Goal: Use online tool/utility: Utilize a website feature to perform a specific function

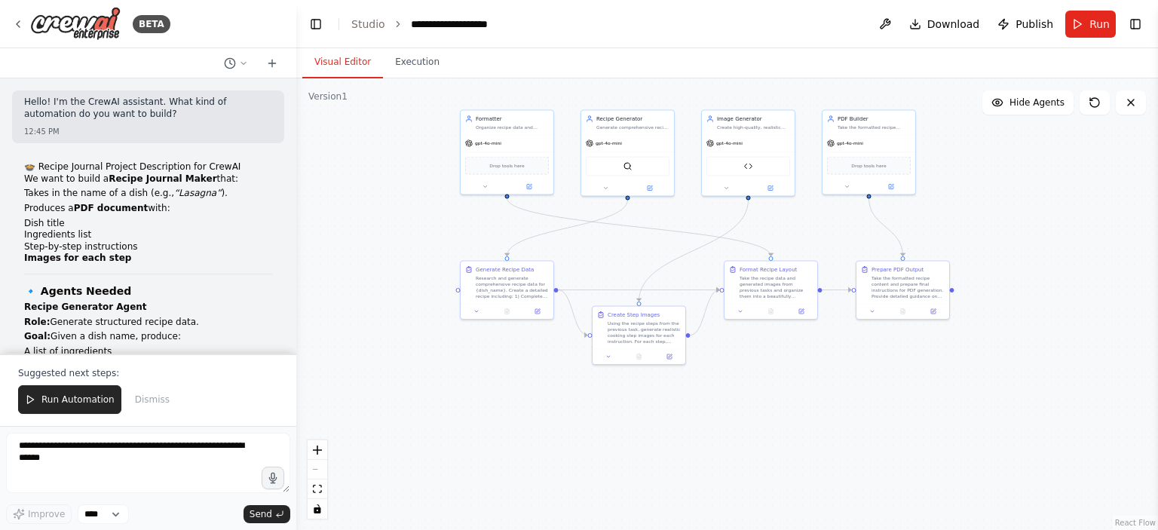
scroll to position [5962, 0]
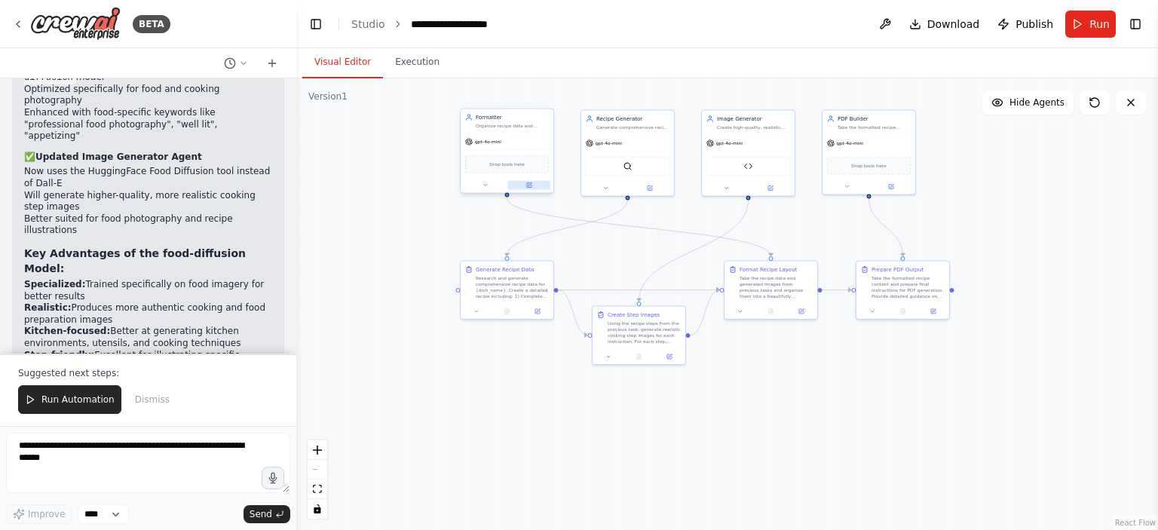
click at [532, 187] on icon at bounding box center [529, 186] width 6 height 6
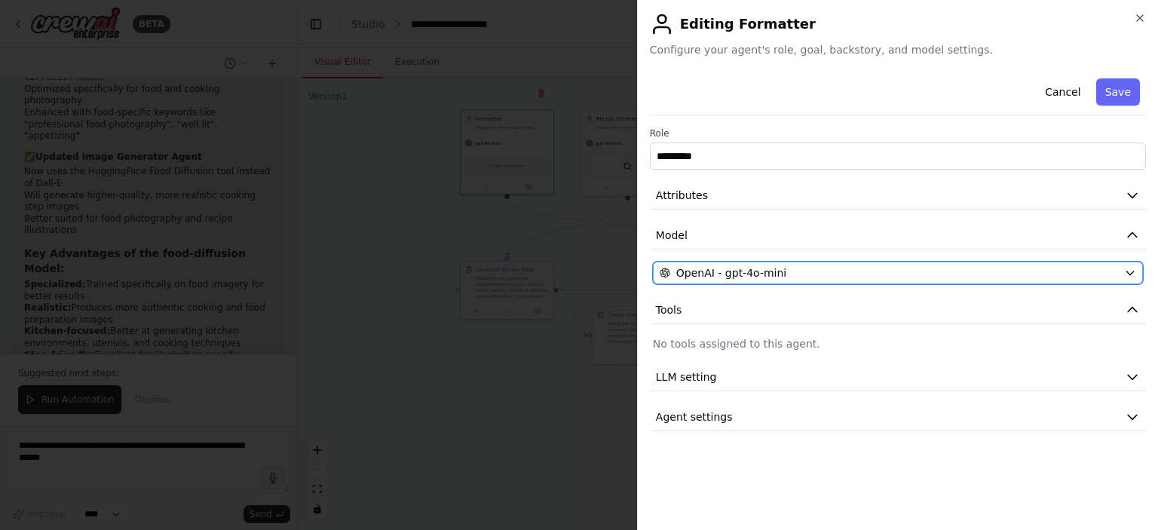
click at [1112, 273] on div "OpenAI - gpt-4o-mini" at bounding box center [889, 272] width 459 height 15
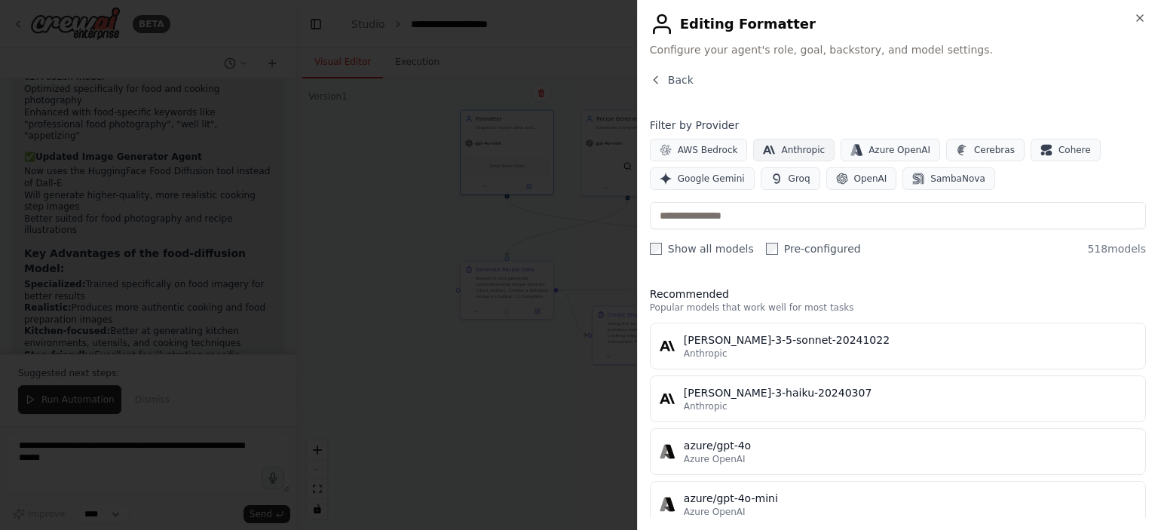
click at [793, 146] on span "Anthropic" at bounding box center [803, 150] width 44 height 12
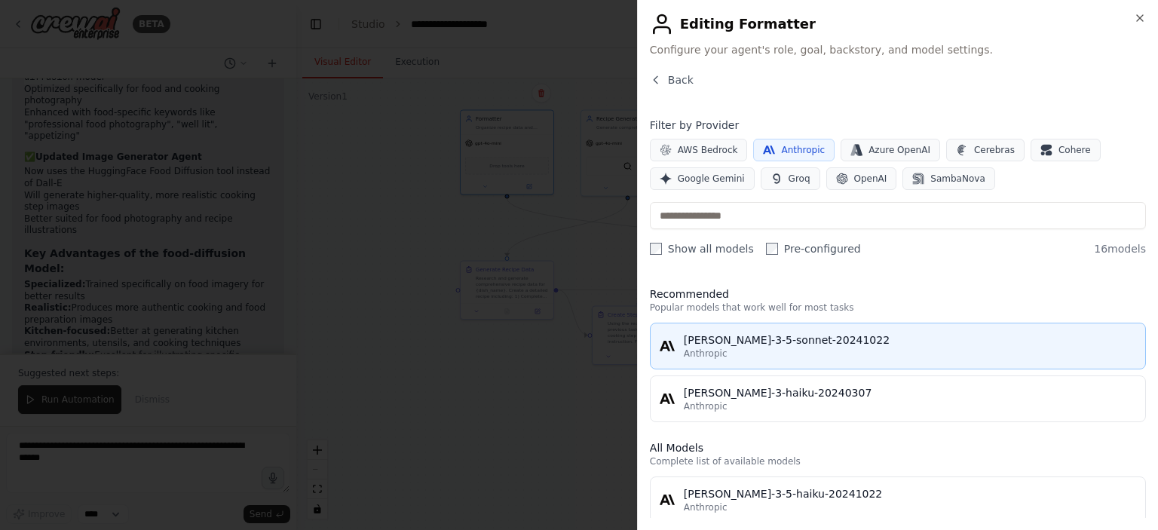
click at [751, 338] on div "[PERSON_NAME]-3-5-sonnet-20241022" at bounding box center [910, 340] width 453 height 15
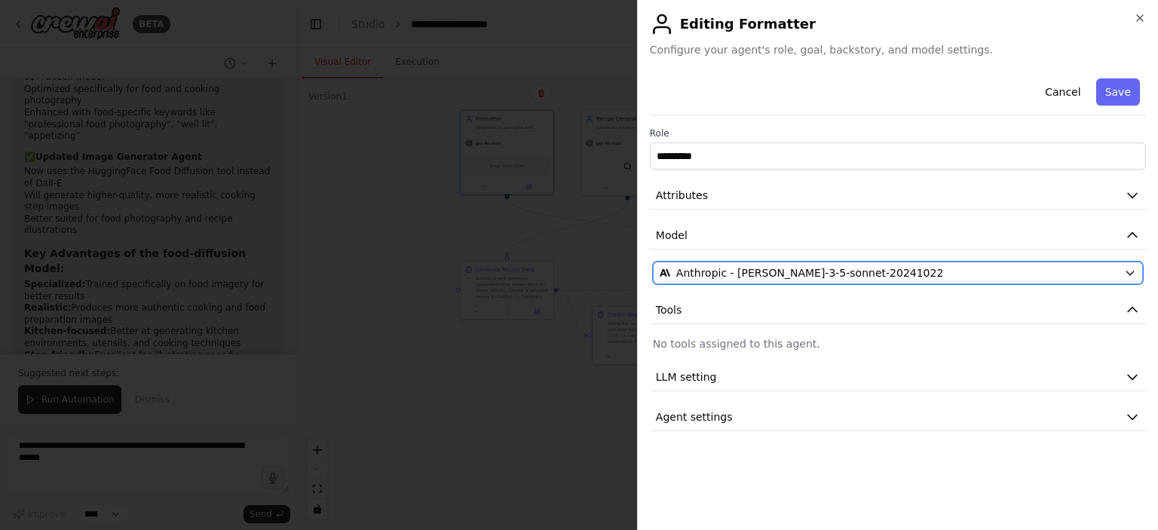
drag, startPoint x: 873, startPoint y: 273, endPoint x: 836, endPoint y: 271, distance: 37.0
click at [836, 271] on div "Anthropic - [PERSON_NAME]-3-5-sonnet-20241022" at bounding box center [889, 272] width 459 height 15
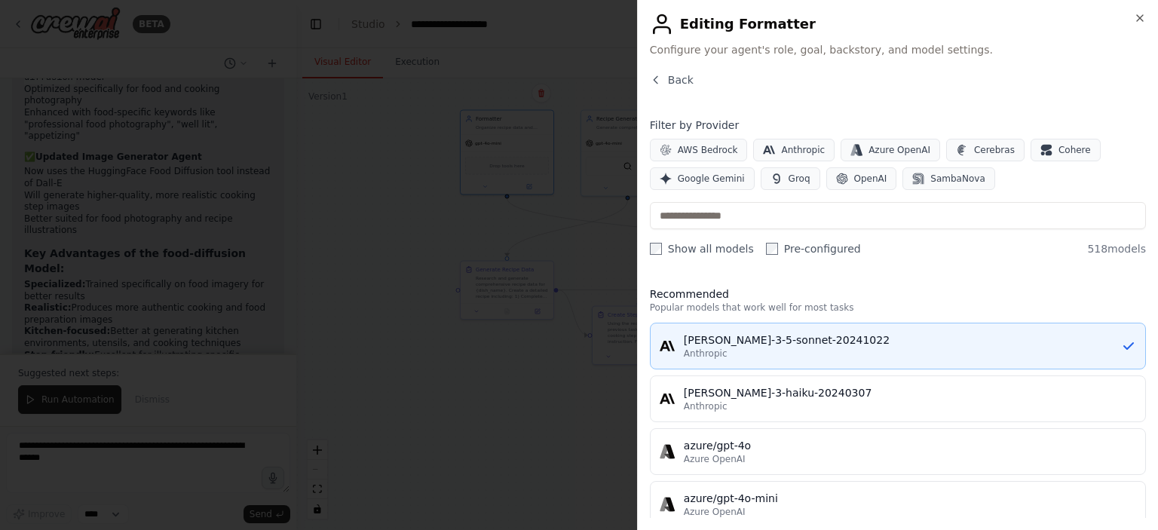
drag, startPoint x: 824, startPoint y: 339, endPoint x: 784, endPoint y: 334, distance: 40.2
click at [784, 334] on div "[PERSON_NAME]-3-5-sonnet-20241022" at bounding box center [902, 340] width 437 height 15
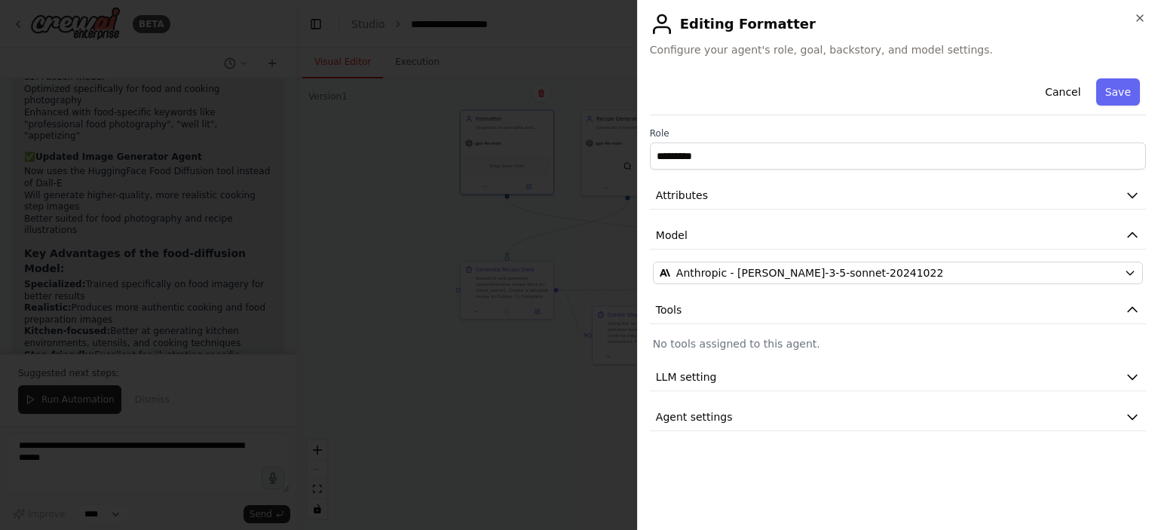
click at [567, 364] on div at bounding box center [579, 265] width 1158 height 530
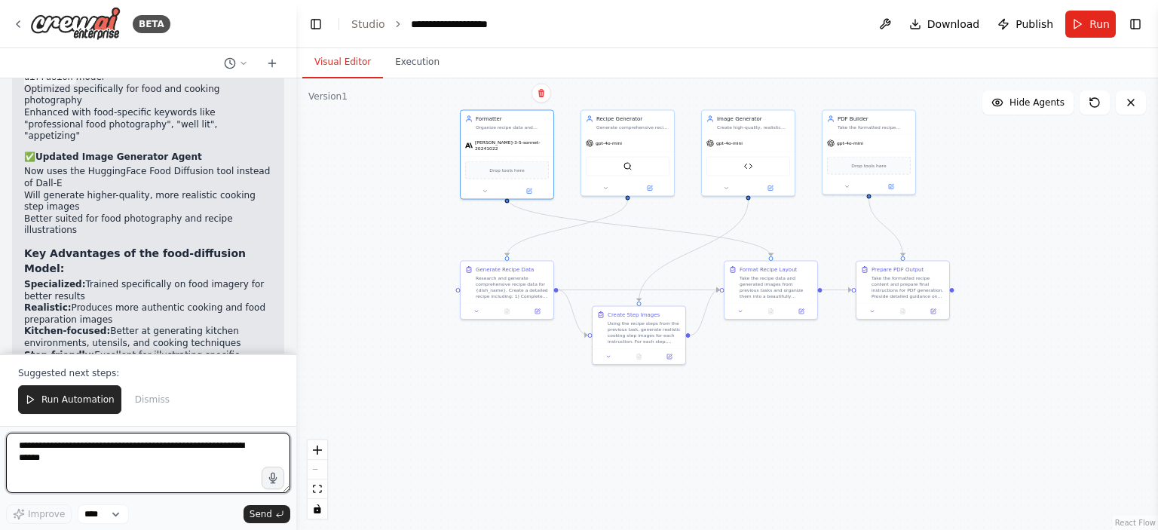
click at [162, 450] on textarea at bounding box center [148, 463] width 284 height 60
paste textarea "**********"
type textarea "**********"
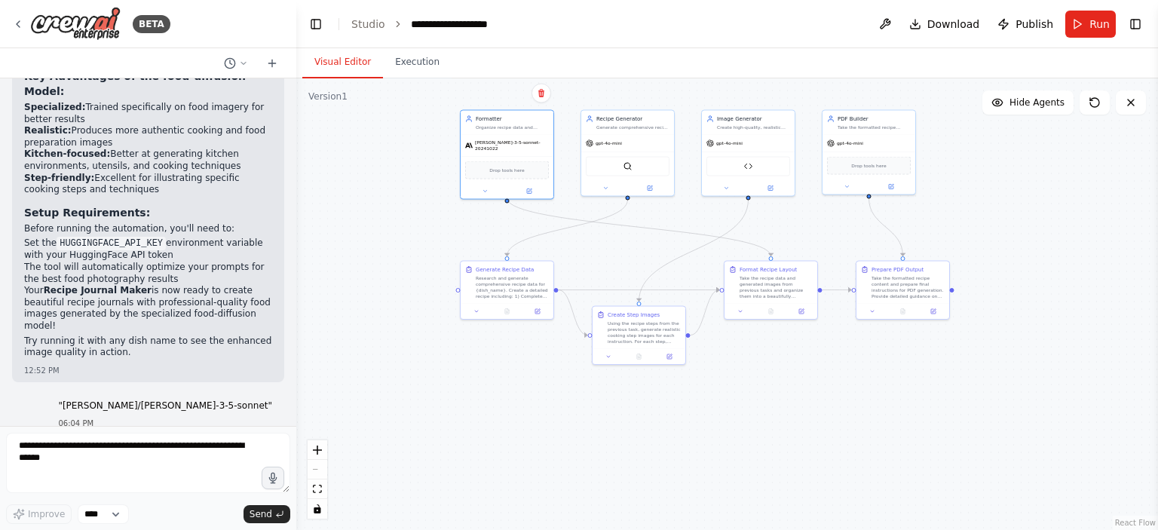
scroll to position [6151, 0]
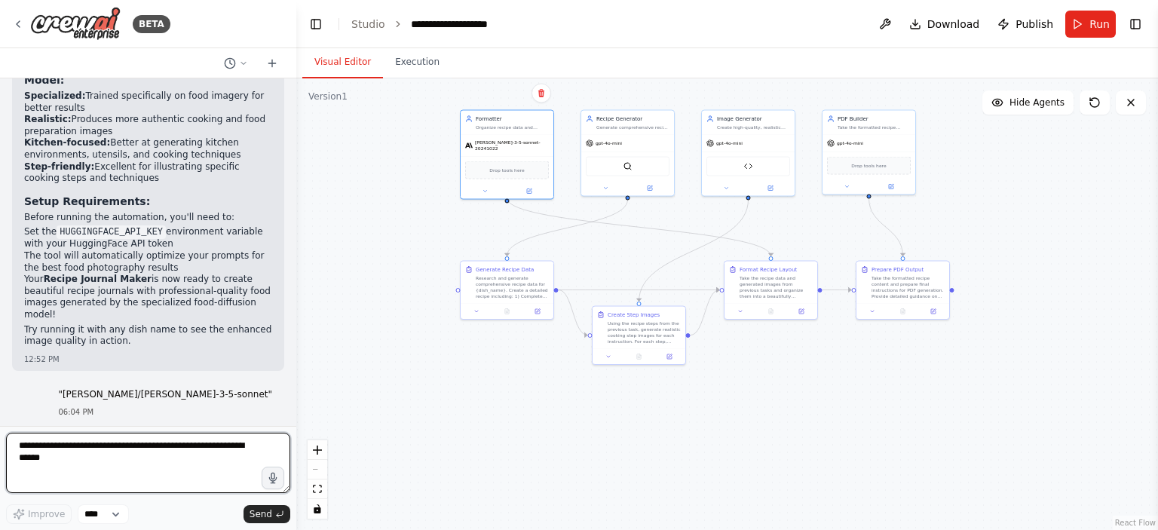
click at [140, 446] on textarea at bounding box center [148, 463] width 284 height 60
type textarea "**********"
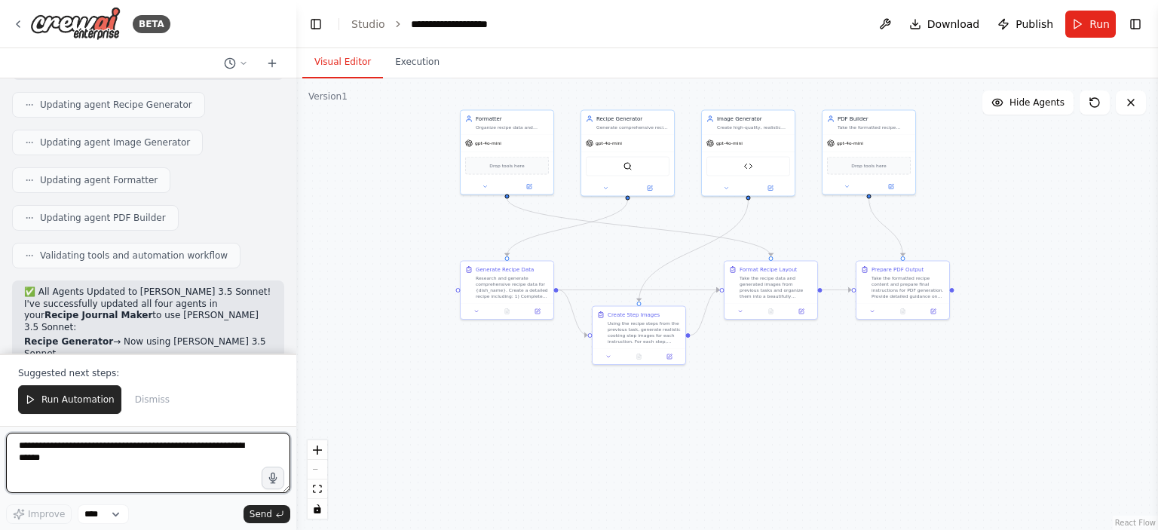
scroll to position [6906, 0]
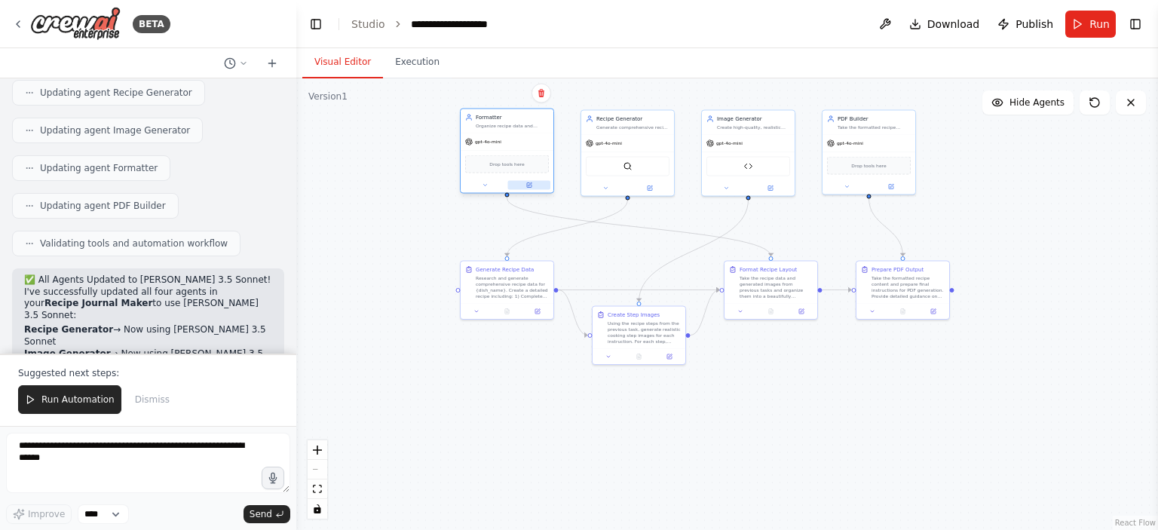
click at [533, 186] on button at bounding box center [529, 185] width 43 height 9
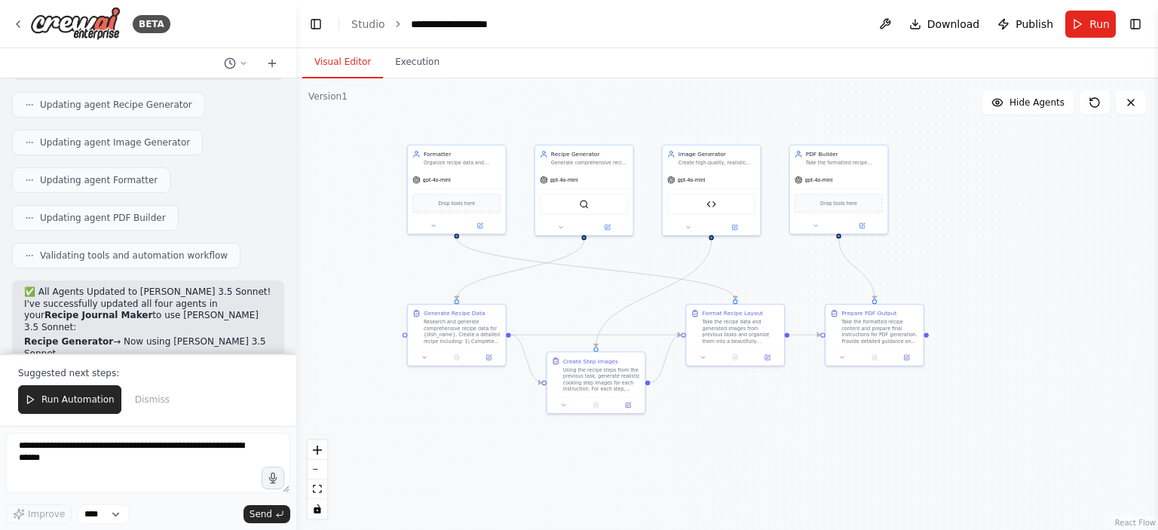
scroll to position [6906, 0]
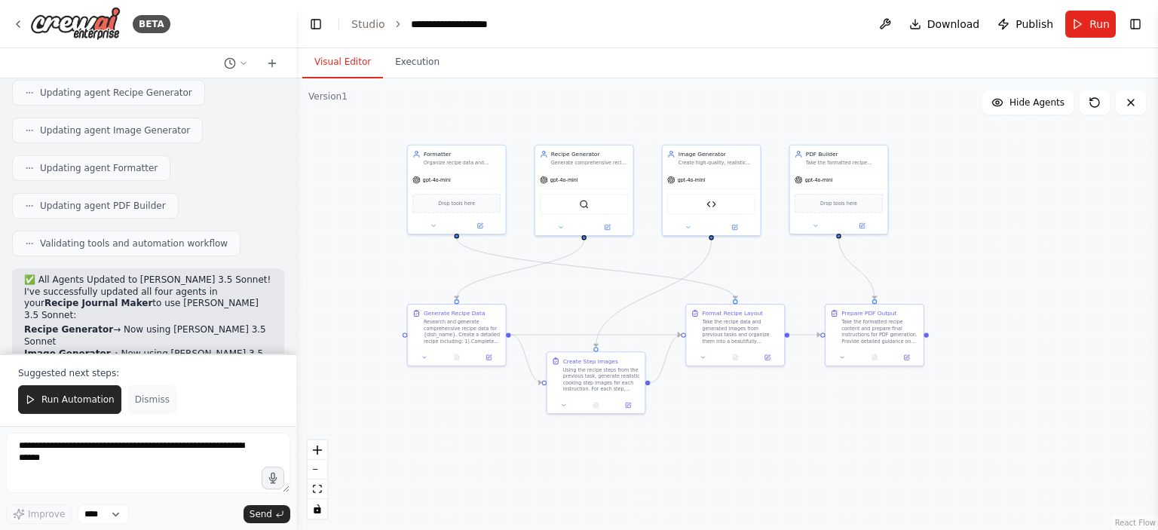
click at [156, 402] on span "Dismiss" at bounding box center [152, 400] width 35 height 12
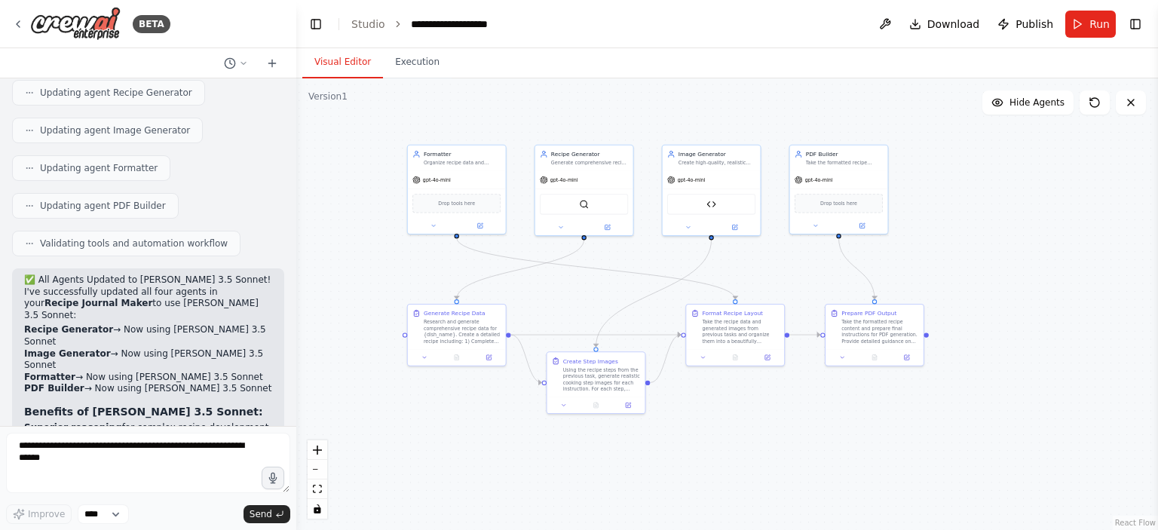
scroll to position [6835, 0]
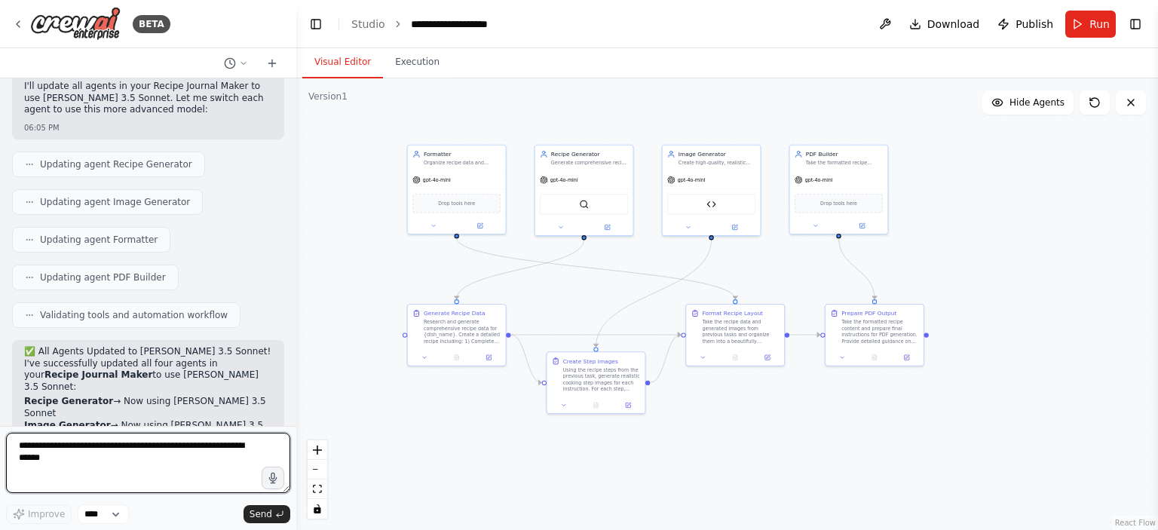
click at [73, 453] on textarea at bounding box center [148, 463] width 284 height 60
type textarea "**********"
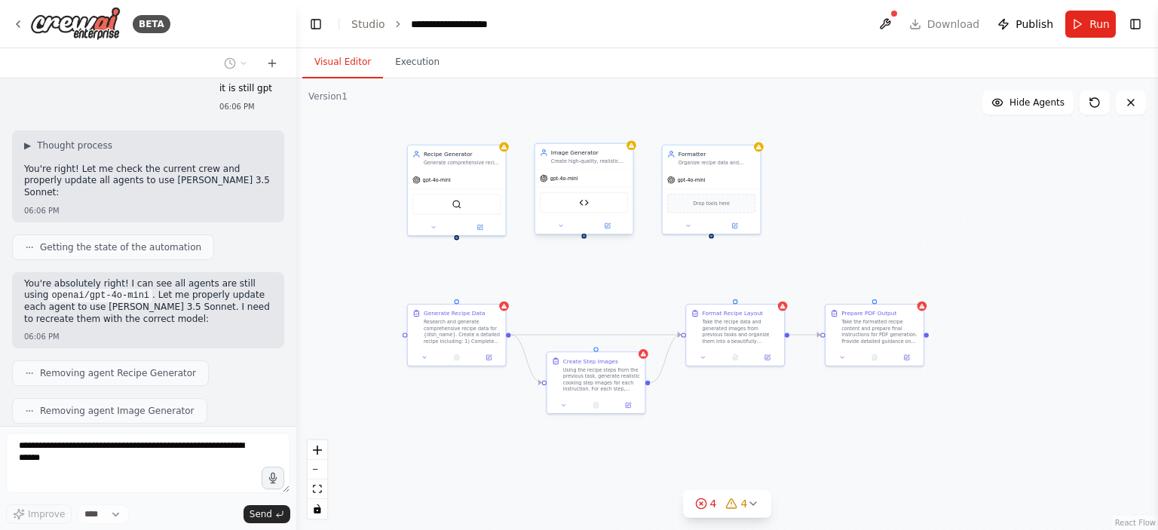
scroll to position [7510, 0]
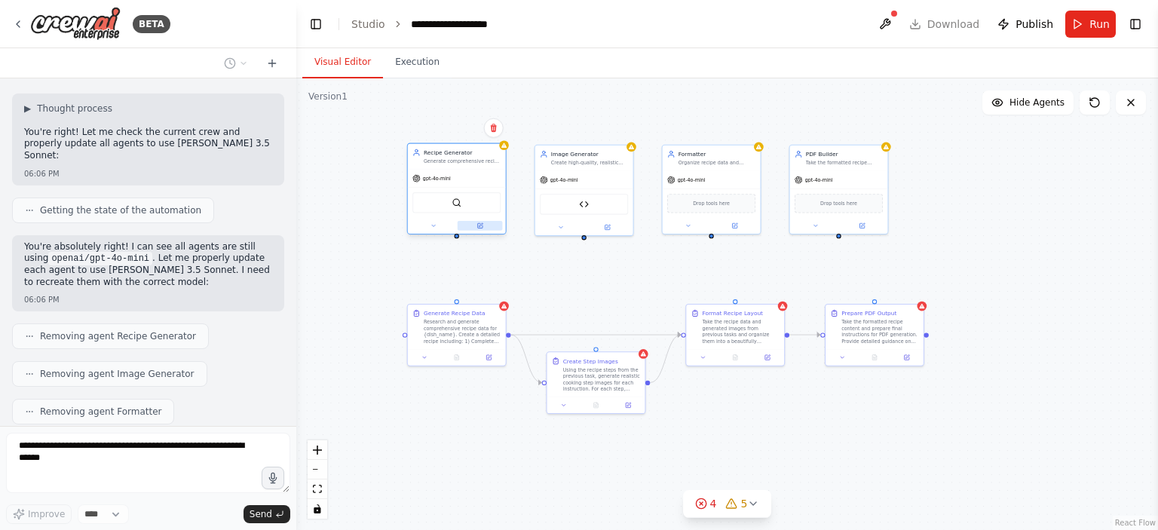
click at [484, 227] on button at bounding box center [480, 226] width 45 height 10
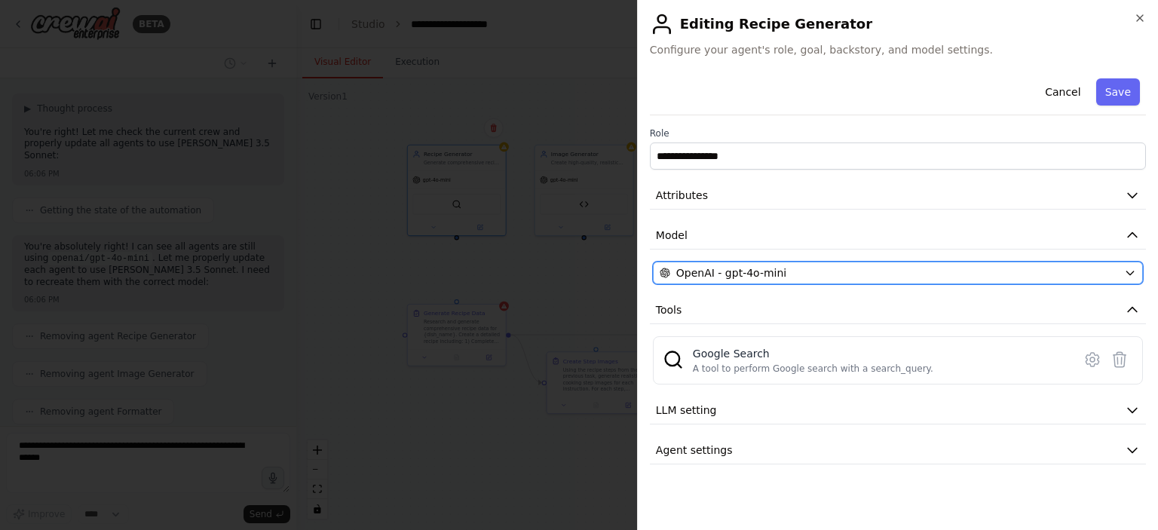
click at [945, 280] on button "OpenAI - gpt-4o-mini" at bounding box center [898, 273] width 490 height 23
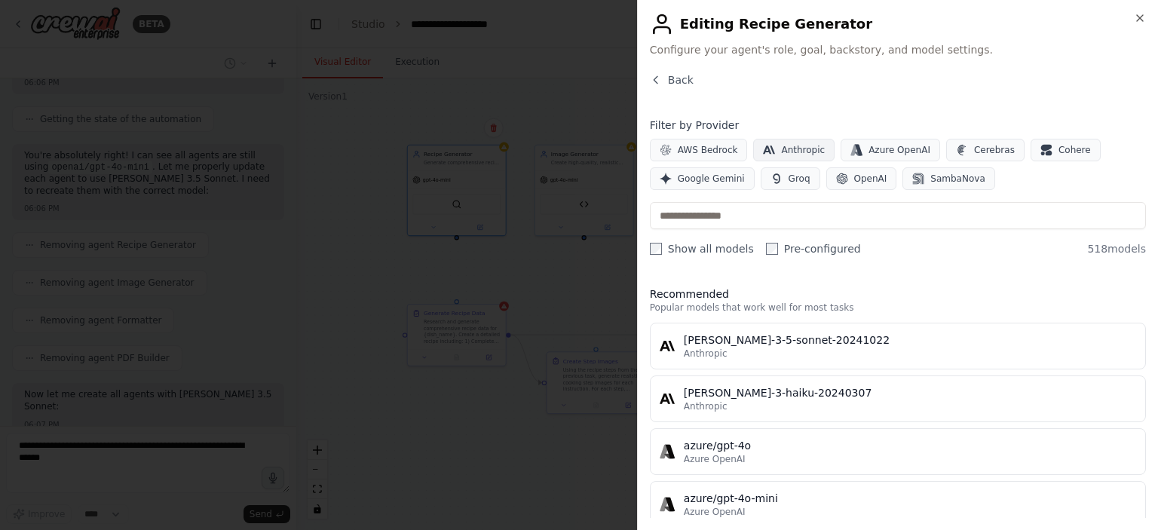
scroll to position [7601, 0]
click at [781, 155] on span "Anthropic" at bounding box center [803, 150] width 44 height 12
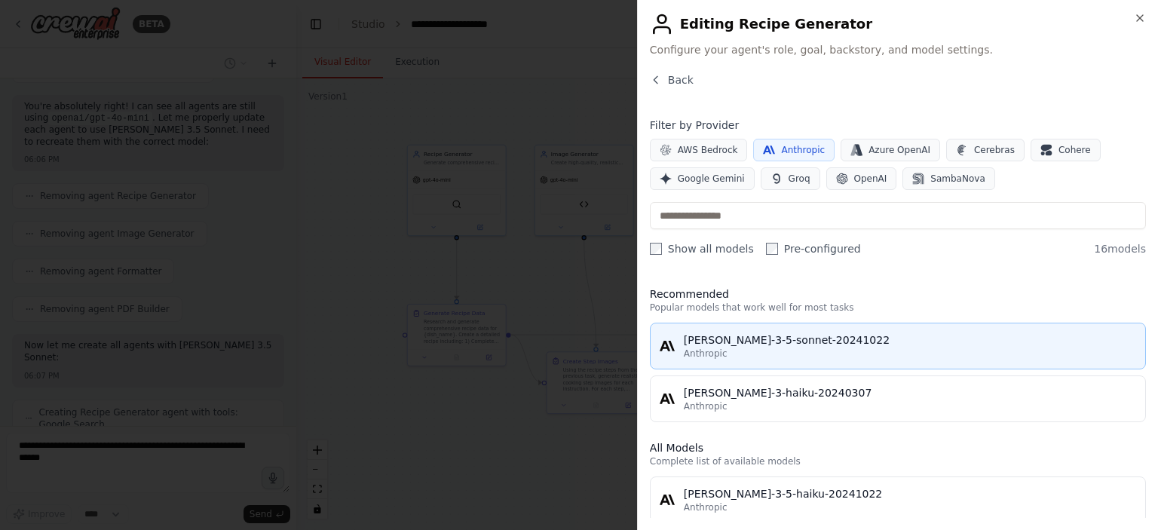
scroll to position [7687, 0]
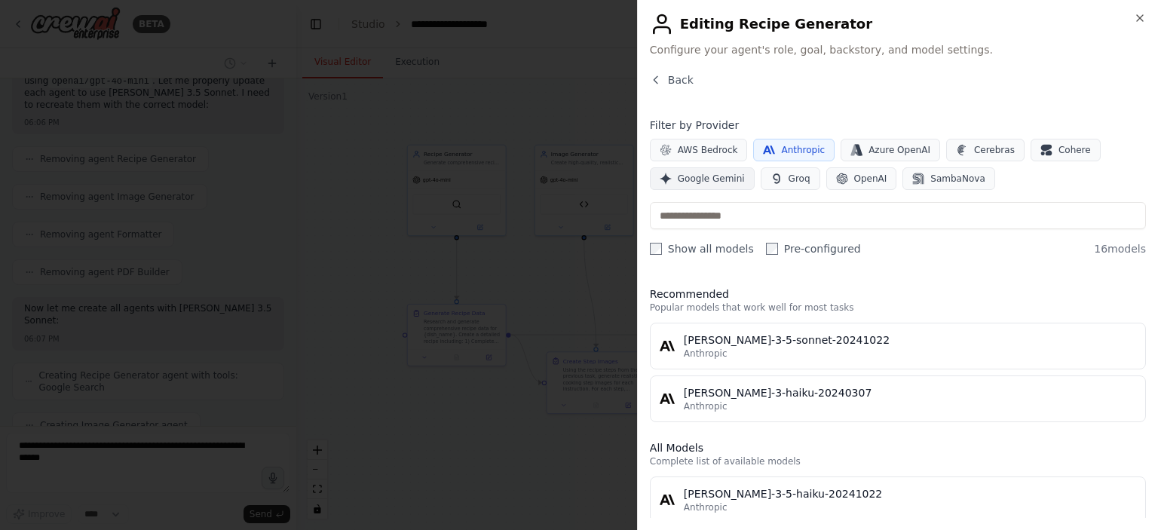
click at [688, 180] on span "Google Gemini" at bounding box center [711, 179] width 67 height 12
click at [762, 139] on button "Anthropic" at bounding box center [793, 150] width 81 height 23
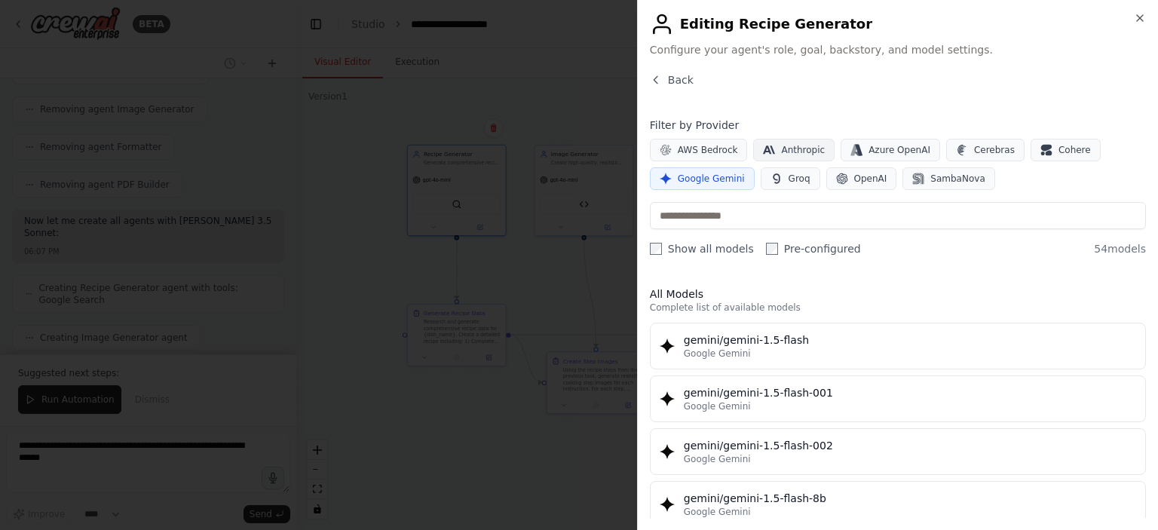
click at [781, 152] on span "Anthropic" at bounding box center [803, 150] width 44 height 12
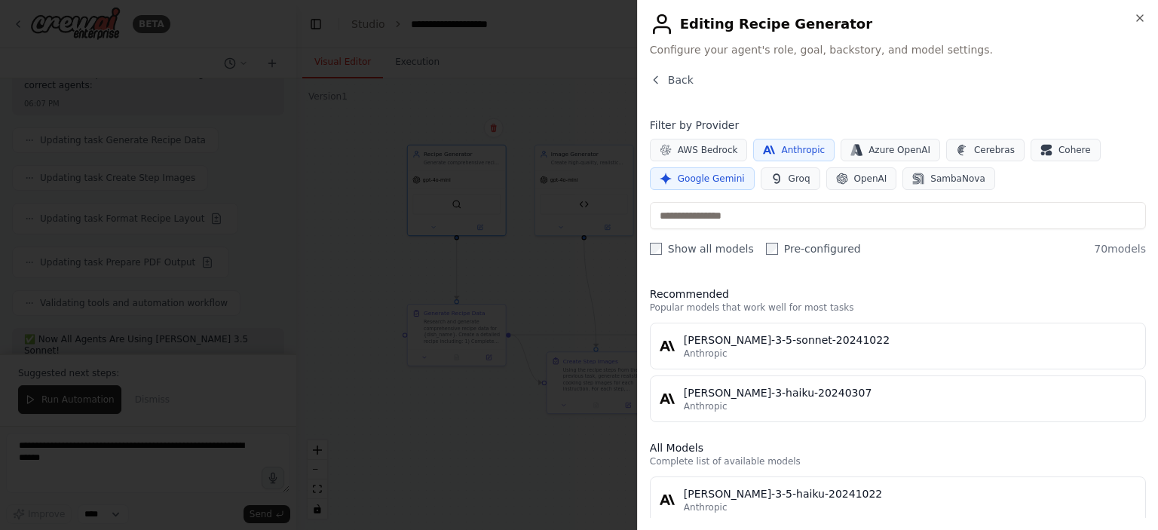
scroll to position [8161, 0]
